Goal: Transaction & Acquisition: Download file/media

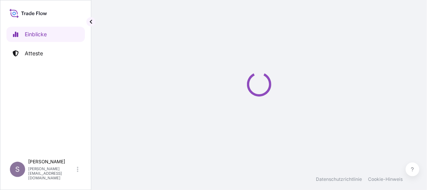
select select "2025"
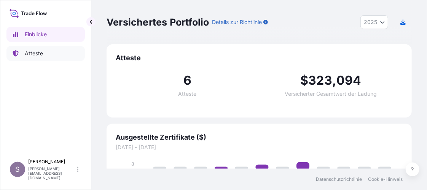
click at [37, 52] on p "Atteste" at bounding box center [34, 54] width 18 height 8
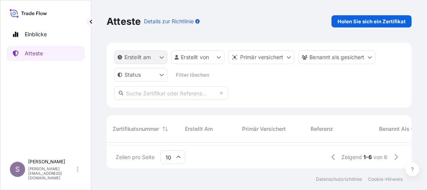
click at [155, 57] on button "Erstellt am" at bounding box center [140, 57] width 53 height 14
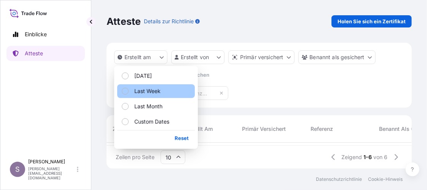
click at [146, 88] on p "Last Week" at bounding box center [147, 91] width 26 height 8
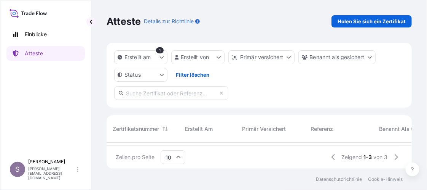
click at [288, 139] on div "Primär versichert" at bounding box center [270, 128] width 56 height 21
click at [161, 126] on div at bounding box center [165, 128] width 9 height 9
click at [168, 130] on icon "Sortieren" at bounding box center [165, 128] width 5 height 5
click at [188, 156] on div "Zeilen pro Seite 10 Zeigend 1-3 von 3" at bounding box center [260, 157] width 306 height 23
click at [389, 130] on span "Benannt als gesichert" at bounding box center [407, 129] width 56 height 8
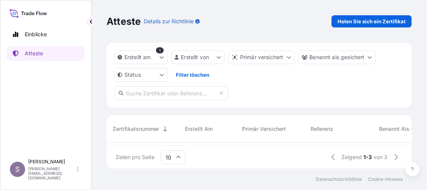
click at [350, 125] on div "Referenz" at bounding box center [339, 128] width 56 height 21
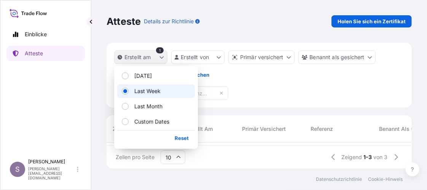
click at [163, 57] on icon "createdOn-Filteroptionen" at bounding box center [162, 57] width 4 height 2
click at [269, 85] on div "Erstellt am 1 Erstellt von Primär versichert Benannt als gesichert Status Filte…" at bounding box center [260, 75] width 306 height 65
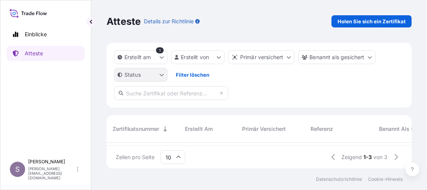
click at [160, 75] on html "Einblicke Atteste S [PERSON_NAME] [PERSON_NAME][EMAIL_ADDRESS][DOMAIN_NAME] Att…" at bounding box center [213, 95] width 427 height 190
click at [164, 58] on html "Einblicke Atteste S [PERSON_NAME] [PERSON_NAME][EMAIL_ADDRESS][DOMAIN_NAME] Att…" at bounding box center [213, 95] width 427 height 190
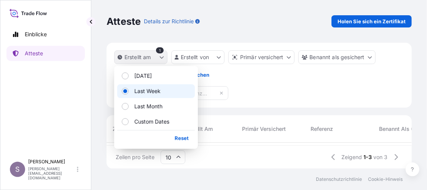
click at [161, 57] on icon "createdOn-Filteroptionen" at bounding box center [162, 57] width 4 height 2
click at [125, 91] on span "Select Option" at bounding box center [125, 91] width 5 height 5
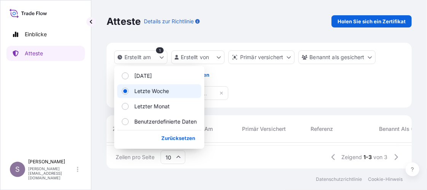
click at [126, 91] on span "Option wählen" at bounding box center [125, 91] width 5 height 5
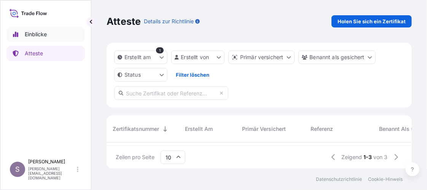
click at [42, 32] on p "Einblicke" at bounding box center [36, 34] width 22 height 8
select select "2025"
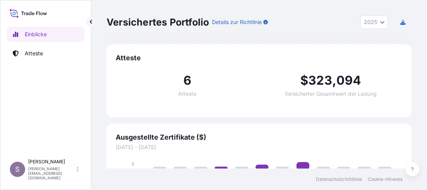
scroll to position [28, 0]
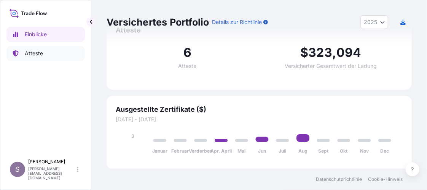
click at [35, 54] on p "Atteste" at bounding box center [34, 54] width 18 height 8
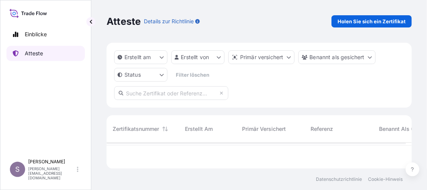
scroll to position [24, 300]
drag, startPoint x: 242, startPoint y: 156, endPoint x: 248, endPoint y: 181, distance: 25.3
click at [248, 181] on footer "Datenschutzrichtlinie Cookie-Hinweis" at bounding box center [259, 178] width 336 height 21
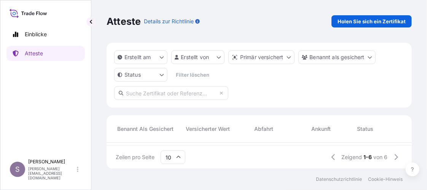
drag, startPoint x: 214, startPoint y: 127, endPoint x: 188, endPoint y: 126, distance: 26.3
click at [214, 127] on span "Versicherter Wert" at bounding box center [208, 129] width 44 height 8
click at [158, 127] on span "Benannt als gesichert" at bounding box center [145, 129] width 56 height 8
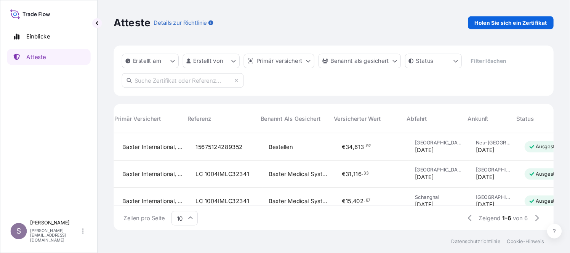
scroll to position [103, 440]
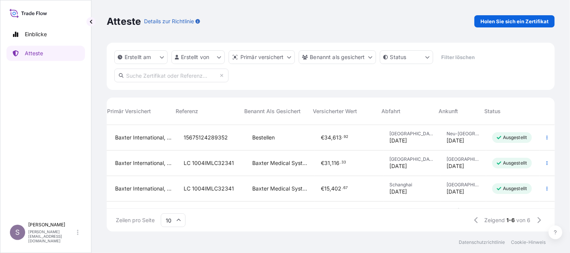
drag, startPoint x: 358, startPoint y: 0, endPoint x: 321, endPoint y: 21, distance: 42.6
click at [321, 21] on div "Atteste Details zur Richtlinie Holen Sie sich ein Zertifikat" at bounding box center [331, 21] width 448 height 12
click at [427, 164] on icon "button" at bounding box center [547, 163] width 5 height 5
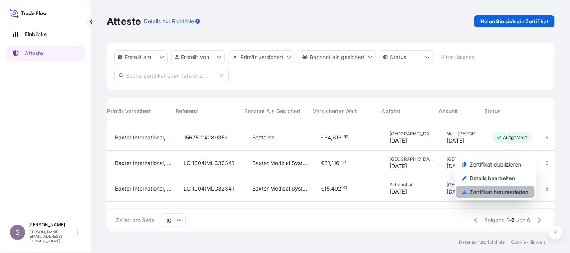
click at [427, 189] on p "Zertifikat herunterladen" at bounding box center [499, 192] width 59 height 8
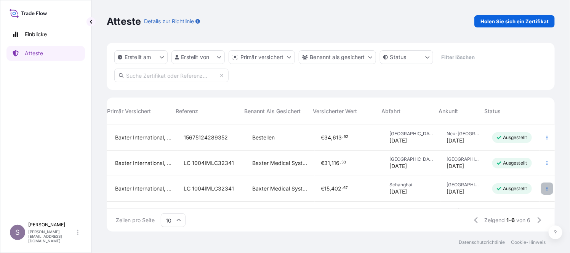
click at [427, 189] on icon "button" at bounding box center [547, 188] width 5 height 5
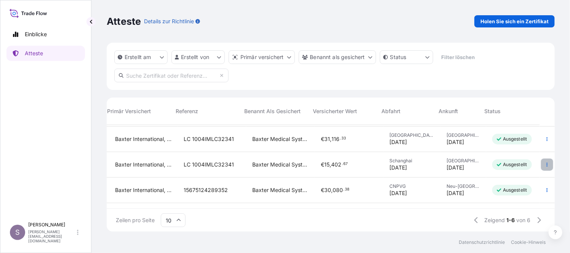
click at [427, 163] on icon "button" at bounding box center [547, 164] width 5 height 5
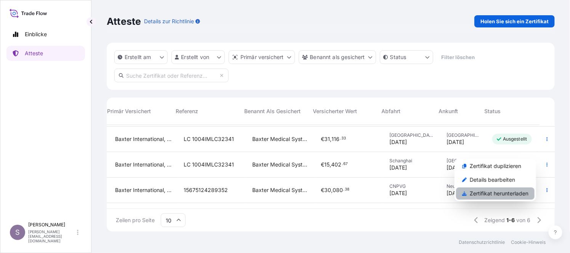
click at [427, 189] on p "Zertifikat herunterladen" at bounding box center [499, 194] width 59 height 8
